Goal: Transaction & Acquisition: Purchase product/service

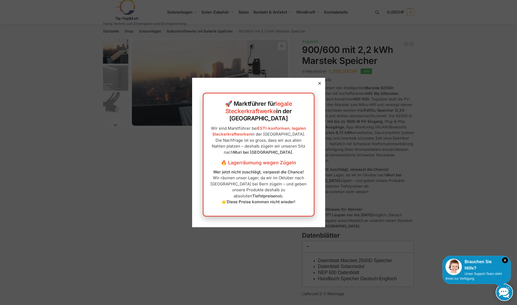
click at [318, 85] on icon at bounding box center [319, 83] width 3 height 3
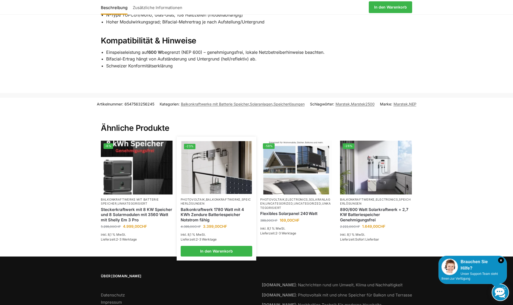
scroll to position [772, 0]
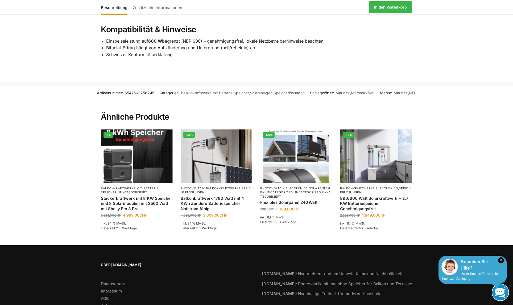
click at [465, 271] on div "× Brauchen Sie Hilfe? Unser Support-Team steht Ihnen zur Verfügung" at bounding box center [472, 269] width 68 height 28
click at [466, 268] on div "Brauchen Sie Hilfe?" at bounding box center [472, 264] width 63 height 13
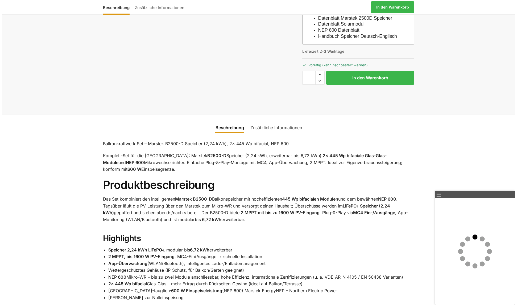
scroll to position [213, 0]
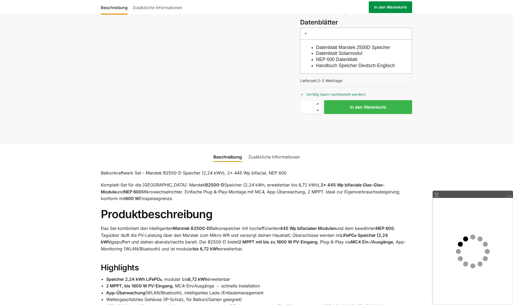
click at [382, 8] on link "In den Warenkorb" at bounding box center [390, 7] width 43 height 12
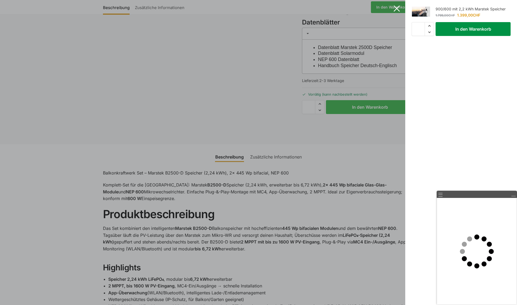
click at [461, 31] on button "In den Warenkorb" at bounding box center [473, 29] width 75 height 14
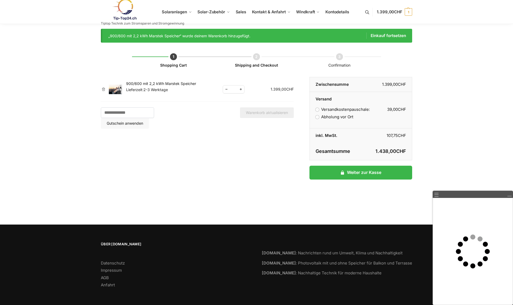
scroll to position [3, 0]
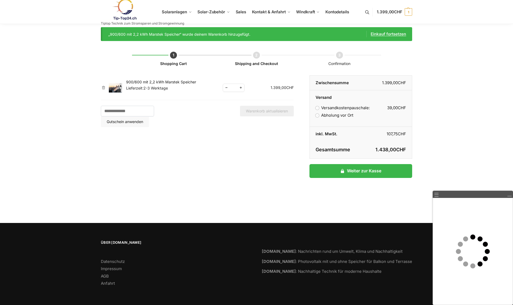
click at [386, 34] on link "Einkauf fortsetzen" at bounding box center [386, 34] width 40 height 6
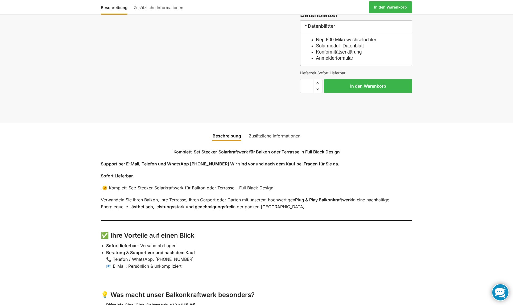
scroll to position [506, 0]
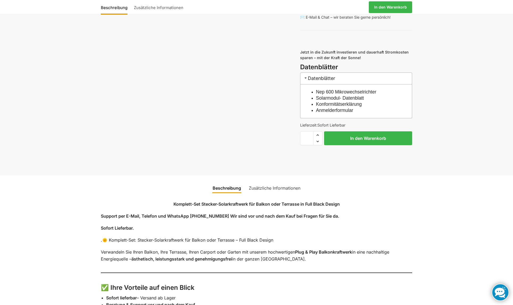
click at [258, 193] on link "Zusätzliche Informationen" at bounding box center [275, 187] width 58 height 13
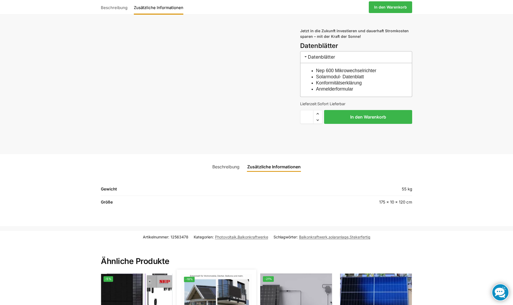
scroll to position [639, 0]
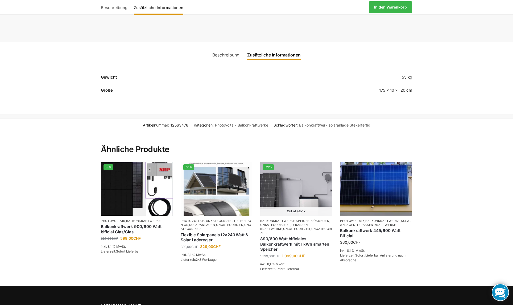
click at [223, 60] on link "Beschreibung" at bounding box center [226, 54] width 34 height 13
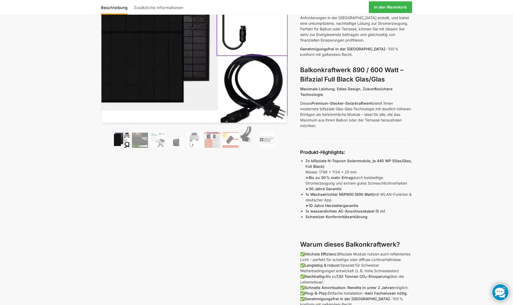
scroll to position [80, 0]
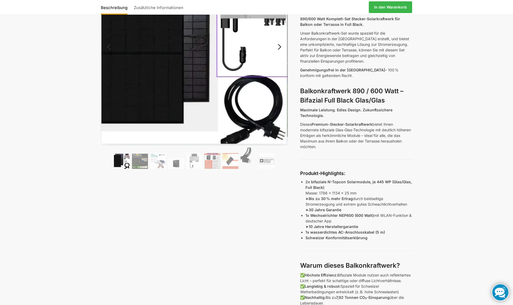
click at [123, 161] on img at bounding box center [122, 161] width 16 height 16
click at [145, 162] on img at bounding box center [140, 161] width 16 height 15
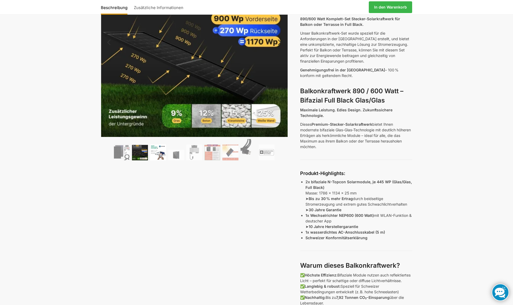
click at [160, 153] on img at bounding box center [158, 152] width 16 height 16
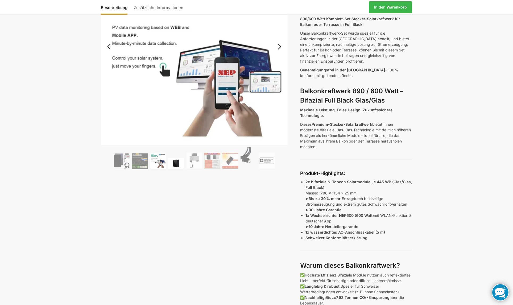
click at [177, 166] on img at bounding box center [176, 163] width 16 height 11
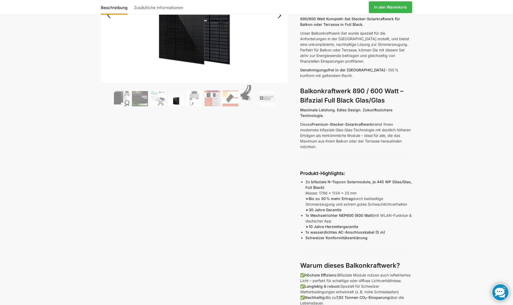
scroll to position [0, 0]
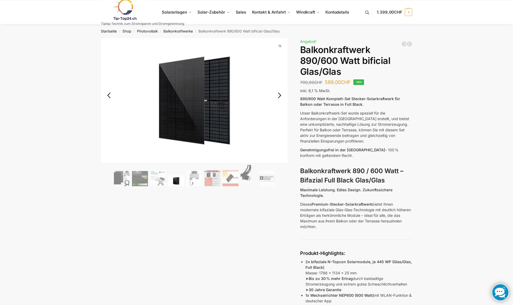
click at [281, 96] on link "Next" at bounding box center [279, 97] width 18 height 5
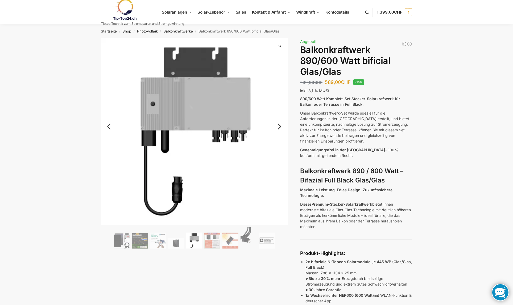
click at [280, 126] on link "Next" at bounding box center [279, 128] width 18 height 5
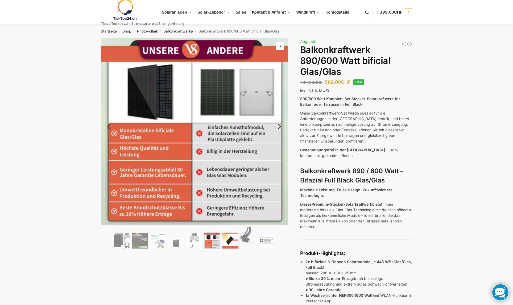
click at [232, 242] on img at bounding box center [230, 240] width 16 height 16
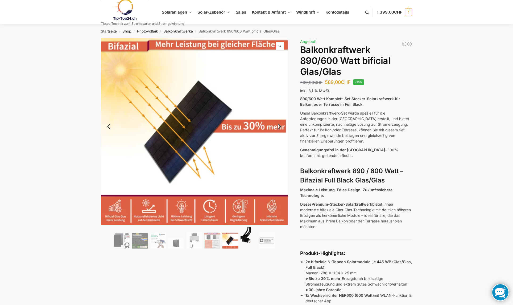
click at [245, 239] on img at bounding box center [249, 237] width 16 height 21
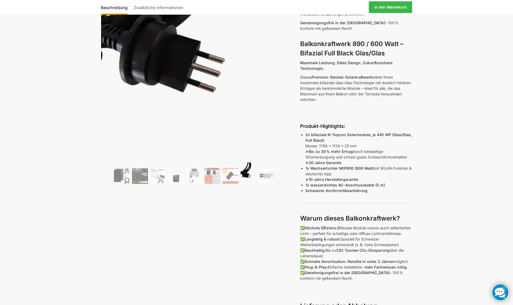
scroll to position [133, 0]
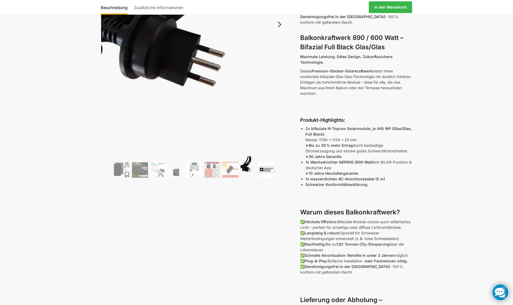
click at [264, 169] on img at bounding box center [267, 170] width 16 height 16
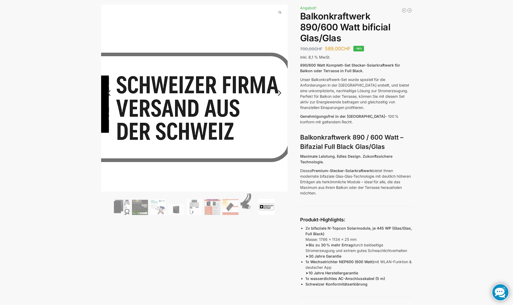
scroll to position [0, 0]
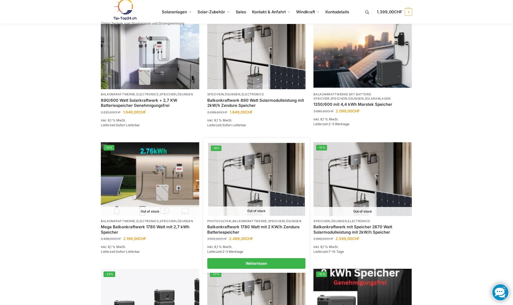
scroll to position [296, 0]
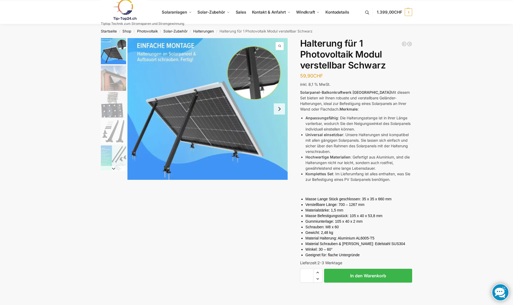
click at [116, 78] on img "2 / 5" at bounding box center [113, 77] width 25 height 25
click at [279, 109] on button "Next slide" at bounding box center [279, 108] width 11 height 11
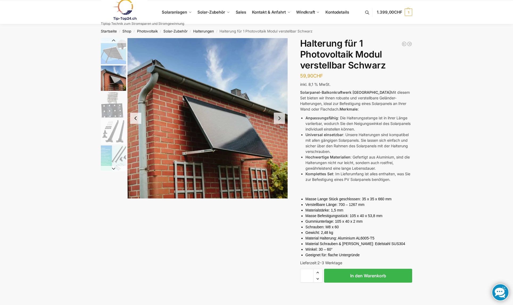
click at [281, 118] on button "Next slide" at bounding box center [279, 118] width 11 height 11
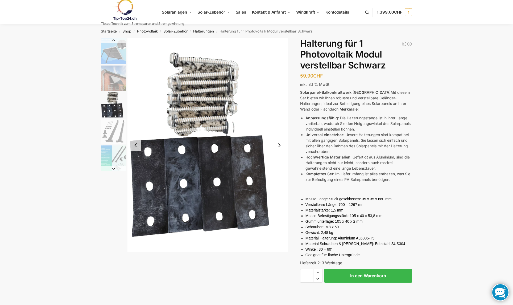
click at [111, 133] on img "4 / 5" at bounding box center [113, 131] width 25 height 25
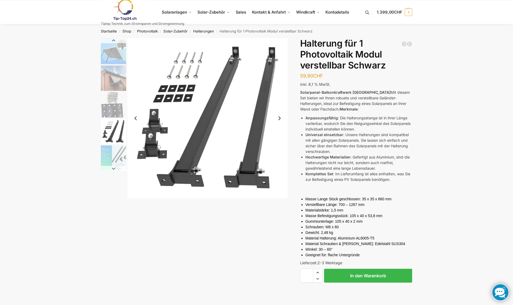
click at [120, 159] on img "5 / 5" at bounding box center [113, 157] width 25 height 25
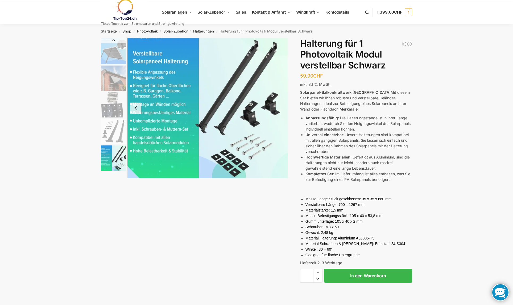
click at [163, 110] on img "5 / 5" at bounding box center [207, 108] width 160 height 140
click at [361, 275] on button "In den Warenkorb" at bounding box center [368, 275] width 88 height 14
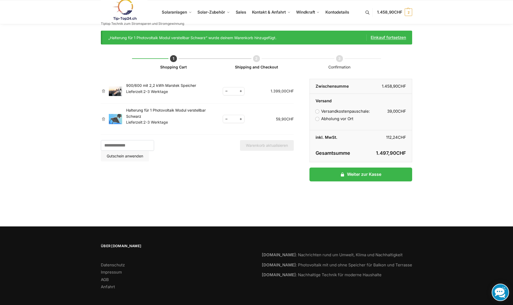
click at [393, 37] on link "Einkauf fortsetzen" at bounding box center [386, 37] width 40 height 6
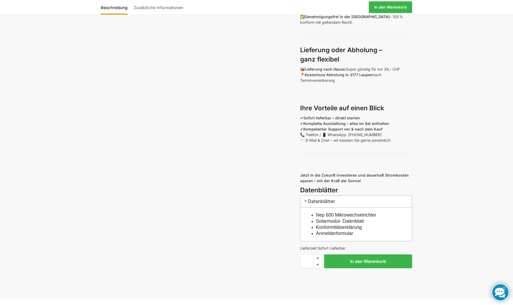
scroll to position [399, 0]
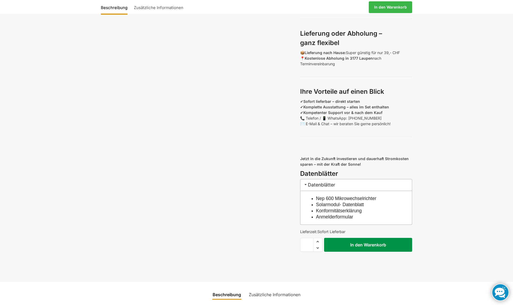
click at [353, 251] on button "In den Warenkorb" at bounding box center [368, 245] width 88 height 14
